Goal: Register for event/course

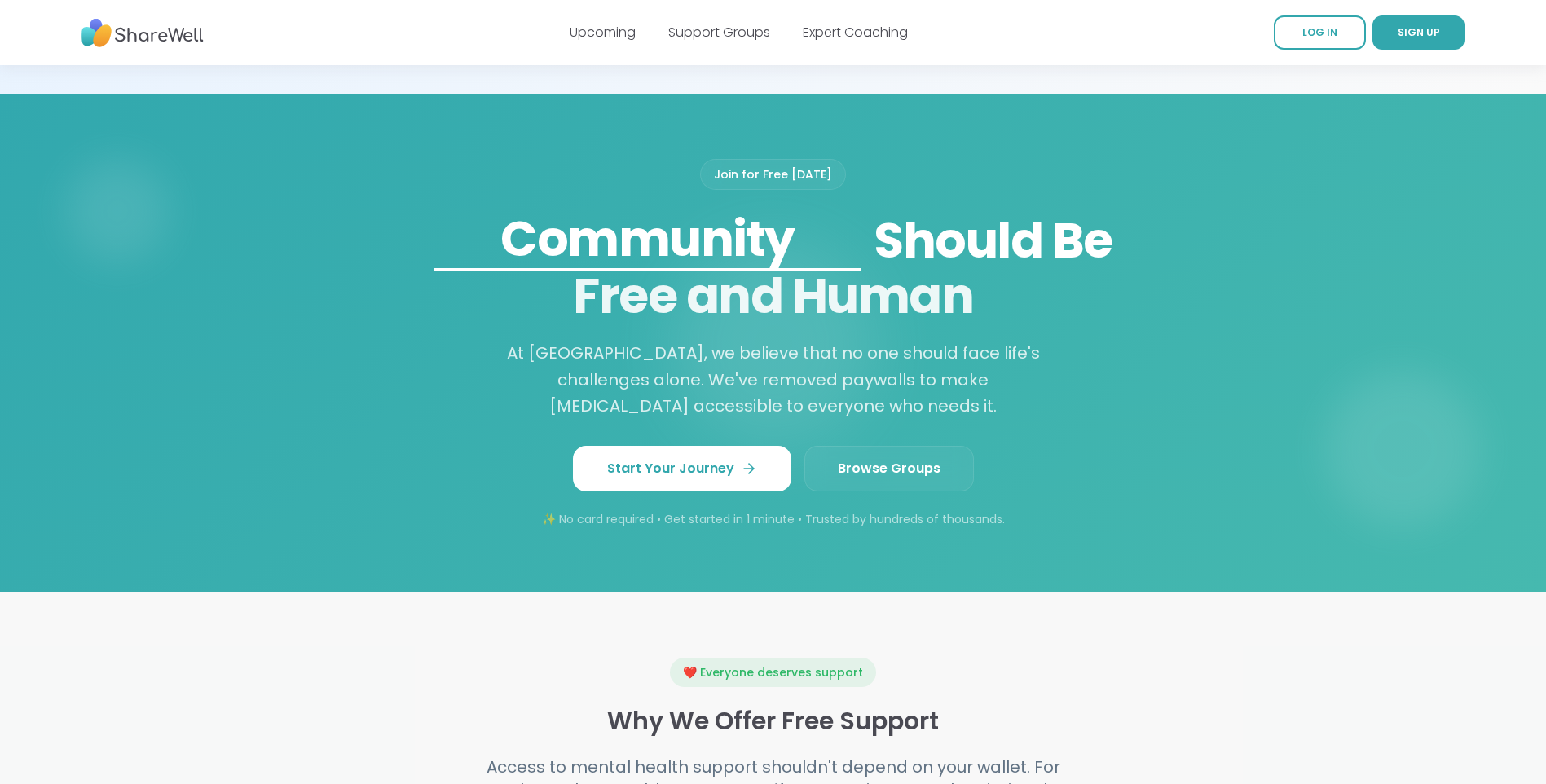
scroll to position [1385, 0]
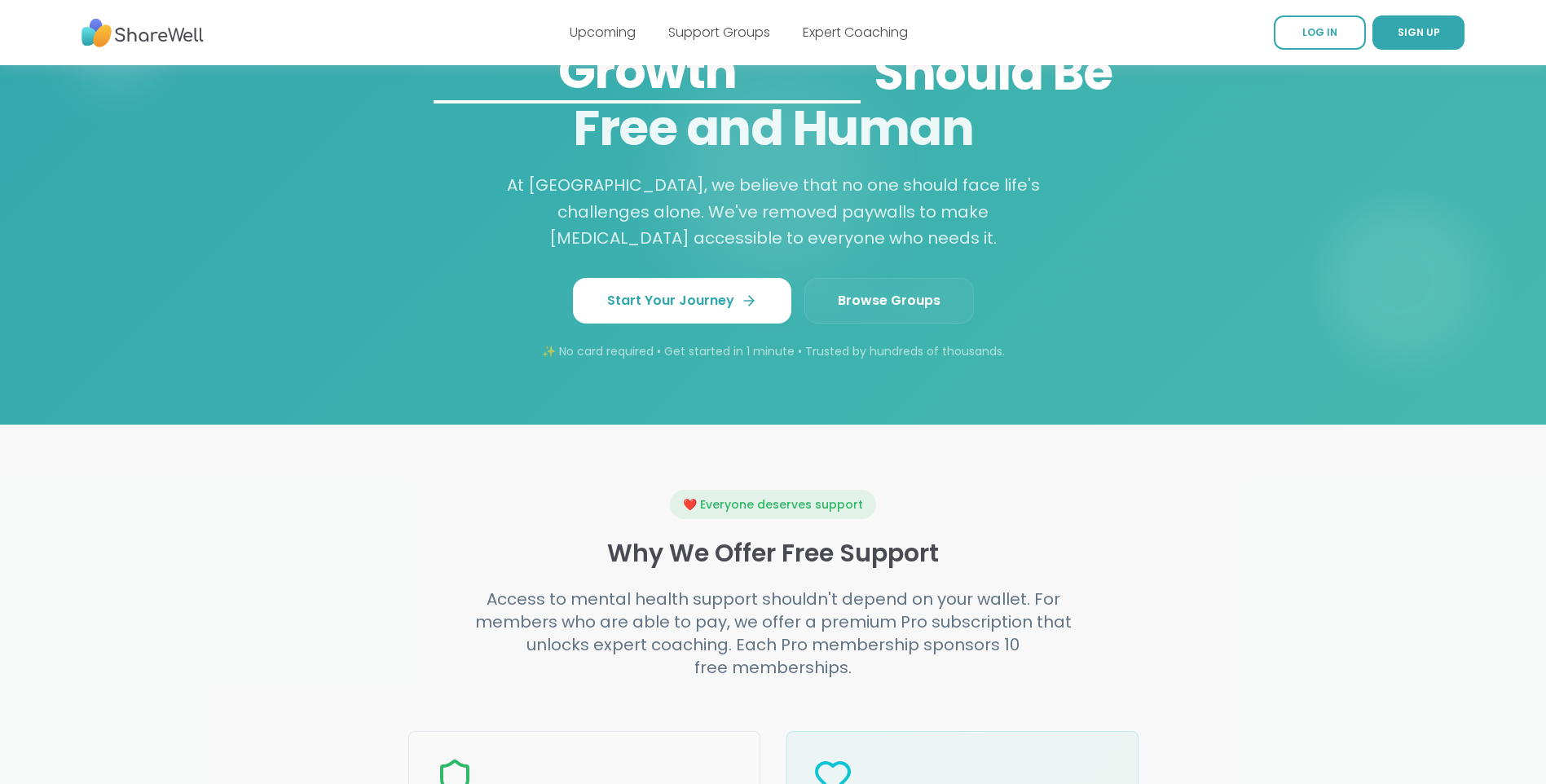
click at [889, 311] on span "Browse Groups" at bounding box center [889, 300] width 102 height 20
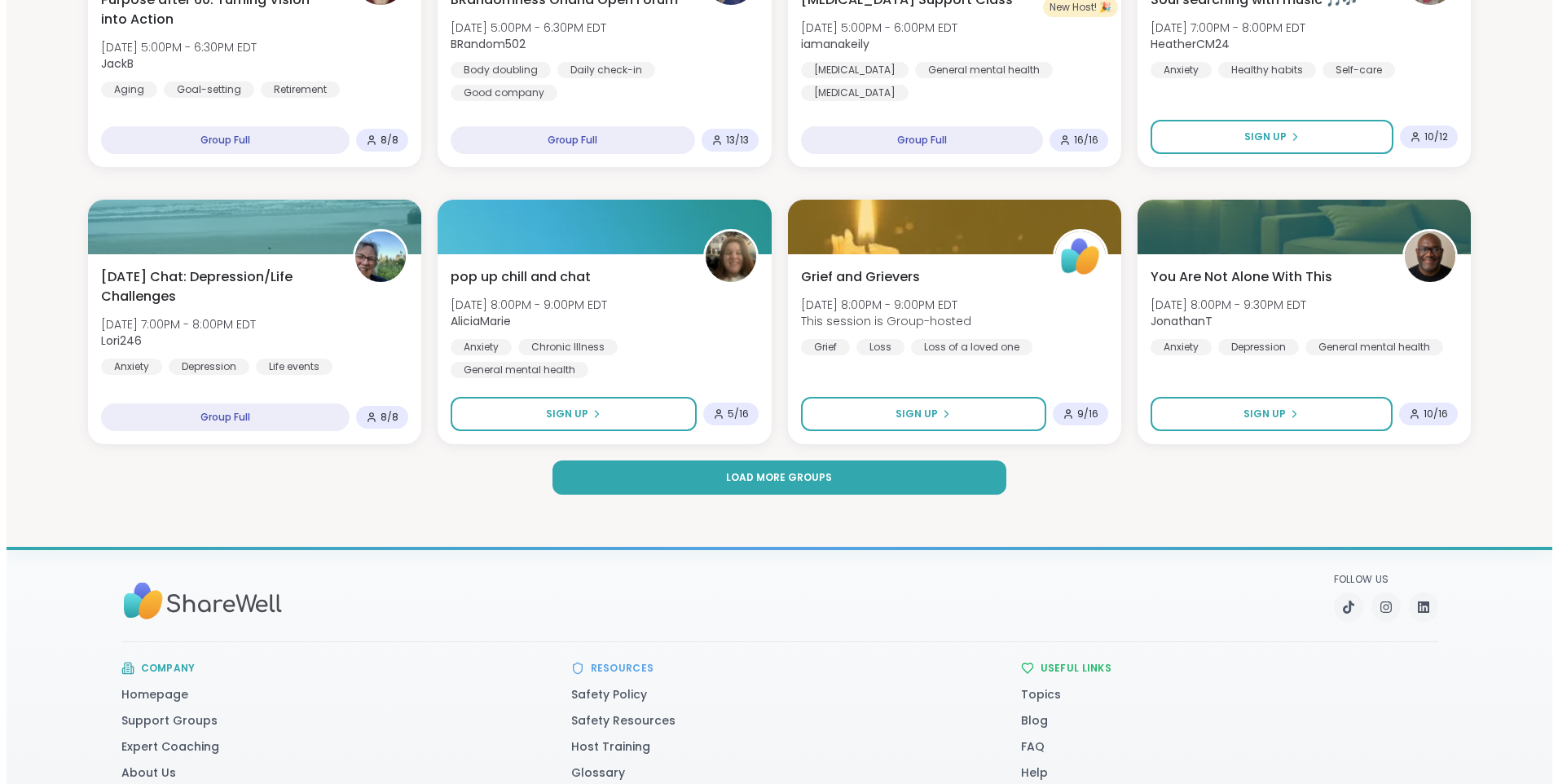
scroll to position [2365, 0]
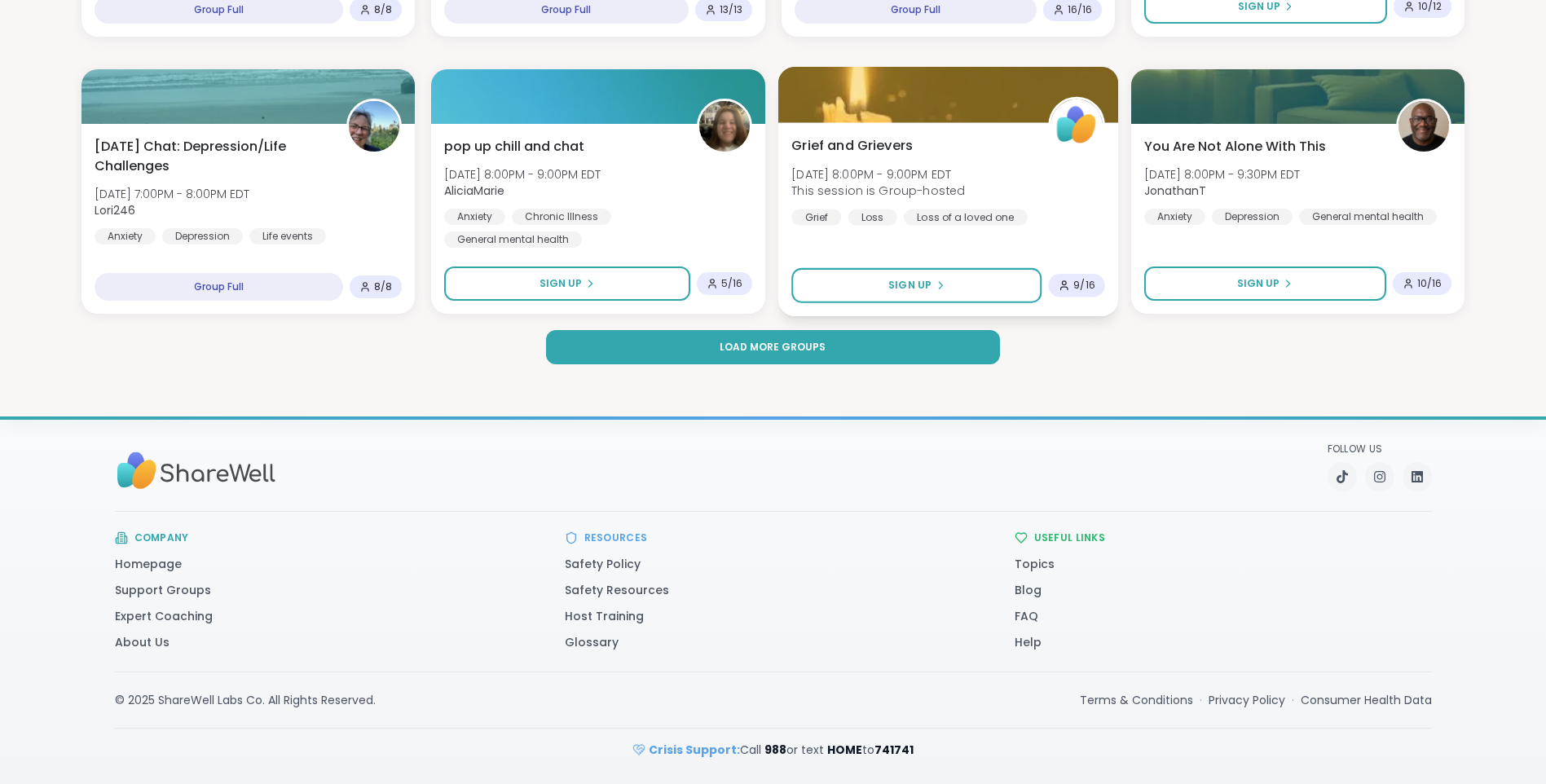
click at [822, 151] on span "Grief and Grievers" at bounding box center [851, 146] width 121 height 20
